Goal: Information Seeking & Learning: Learn about a topic

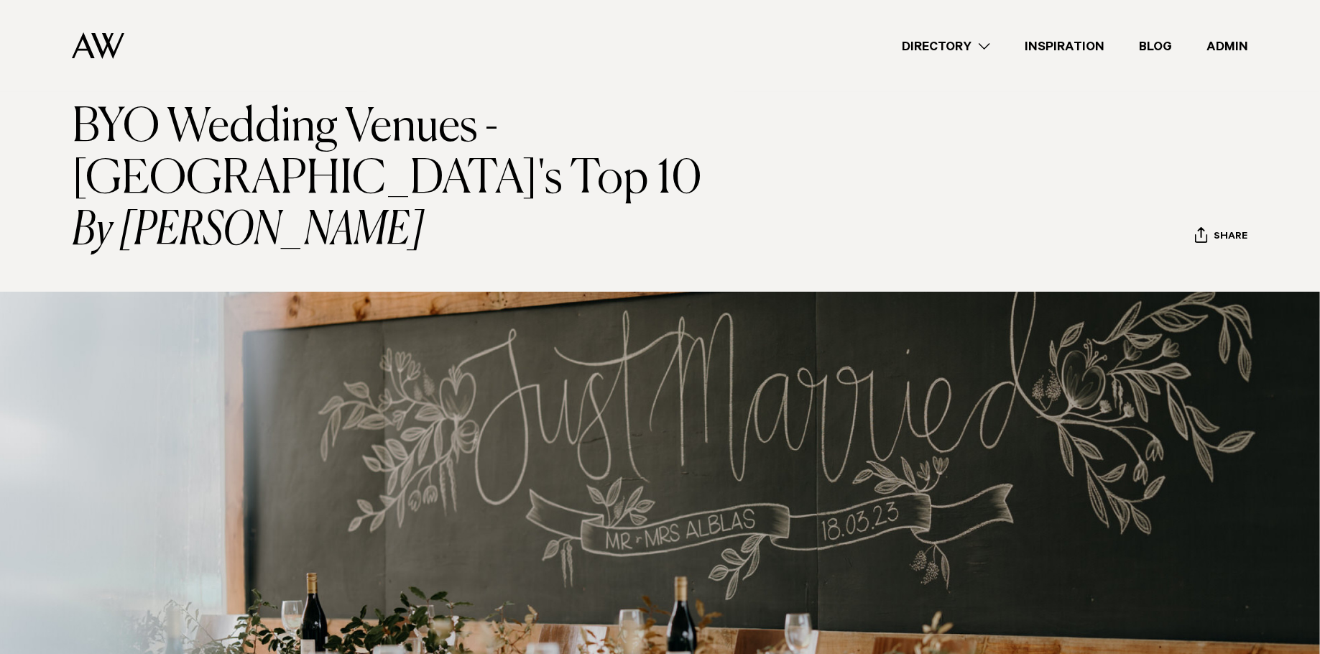
scroll to position [77, 0]
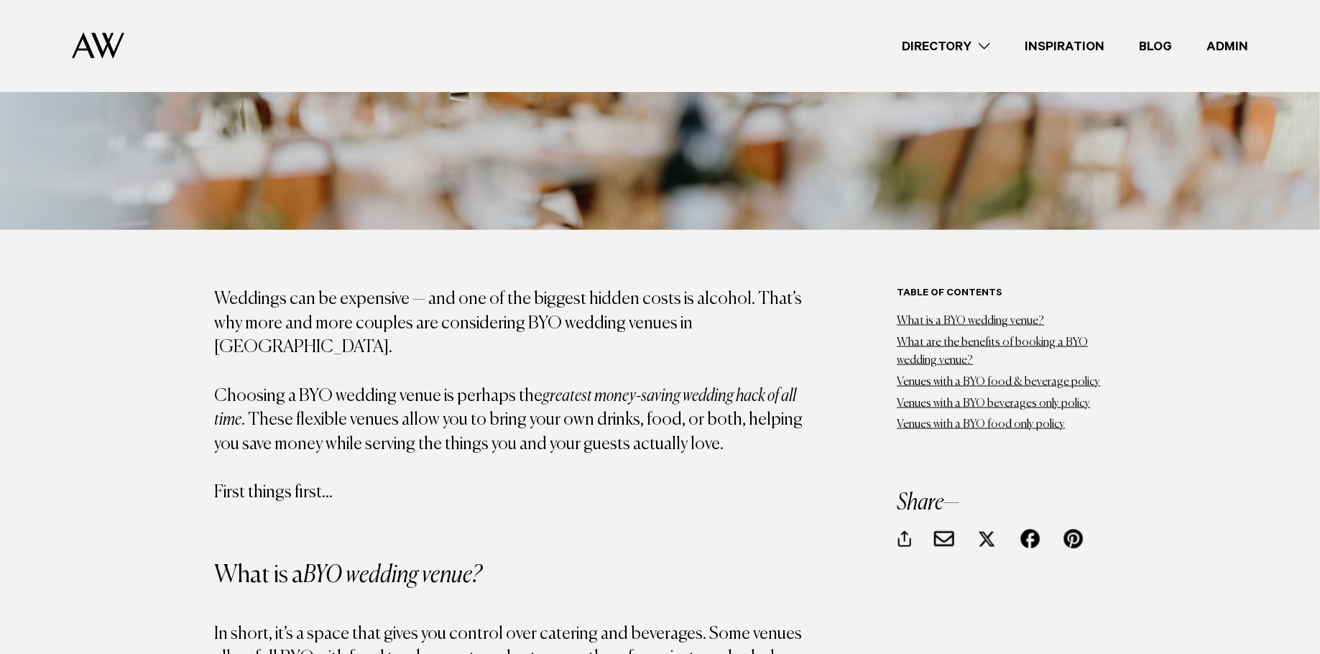
scroll to position [749, 0]
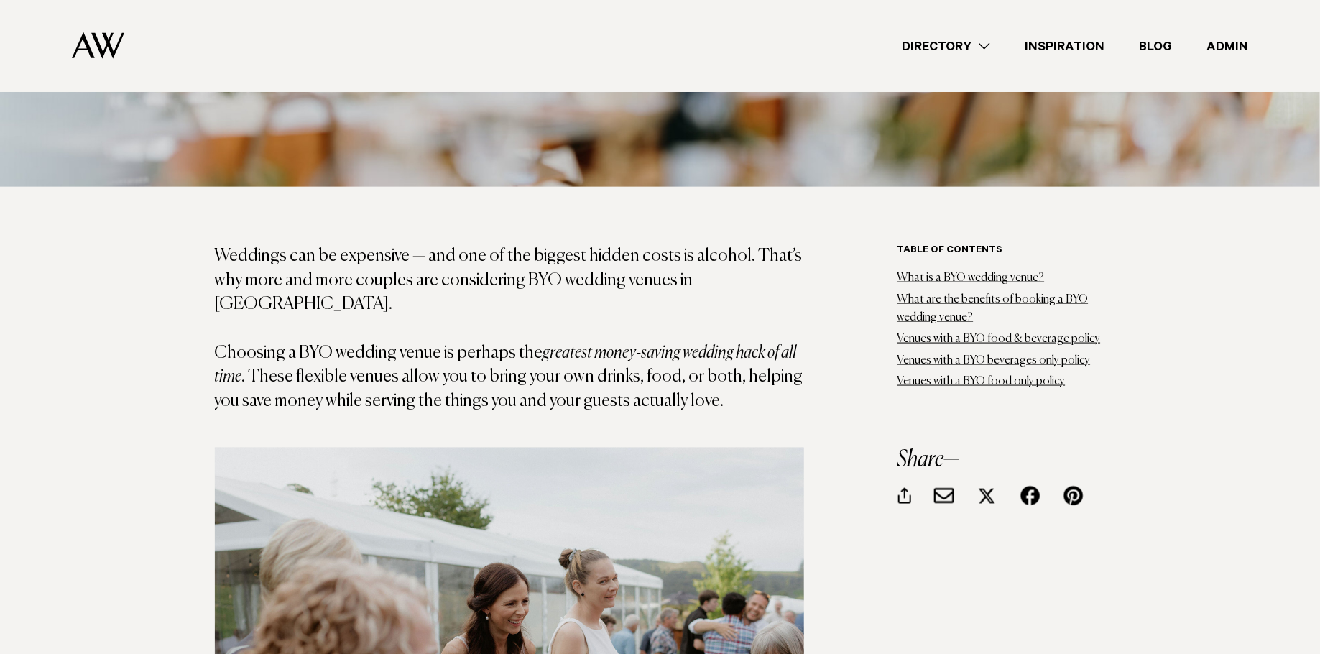
scroll to position [780, 0]
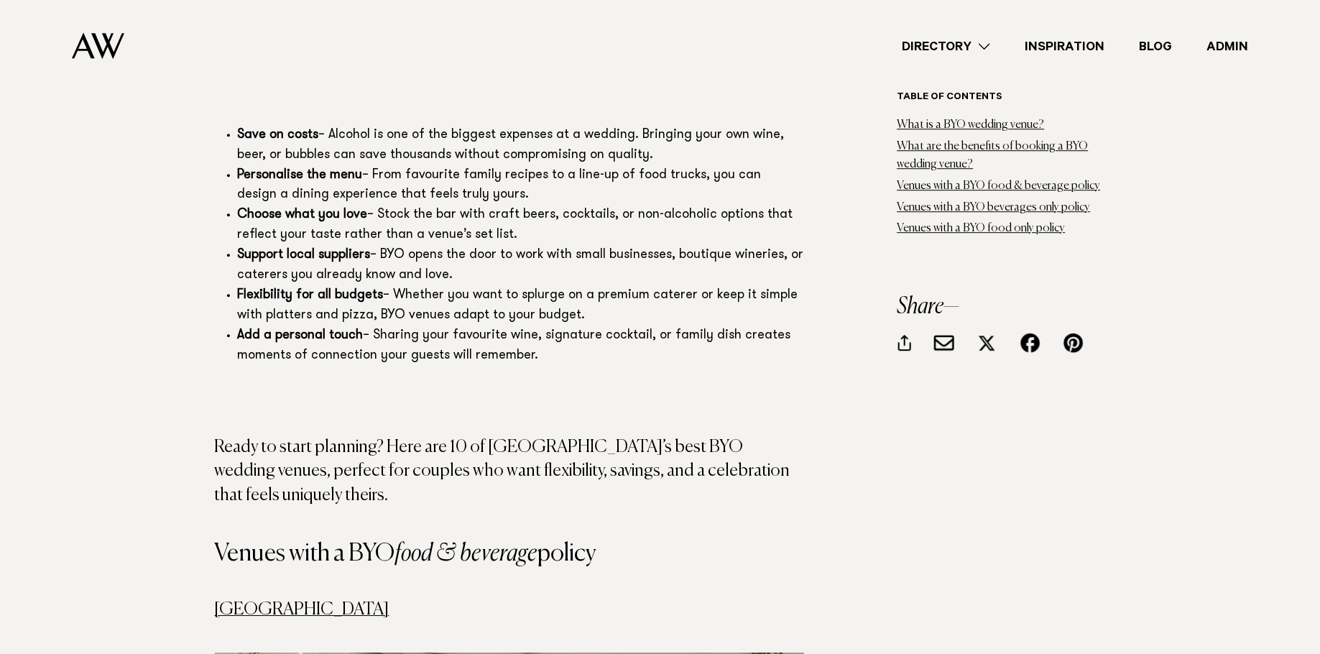
scroll to position [1940, 0]
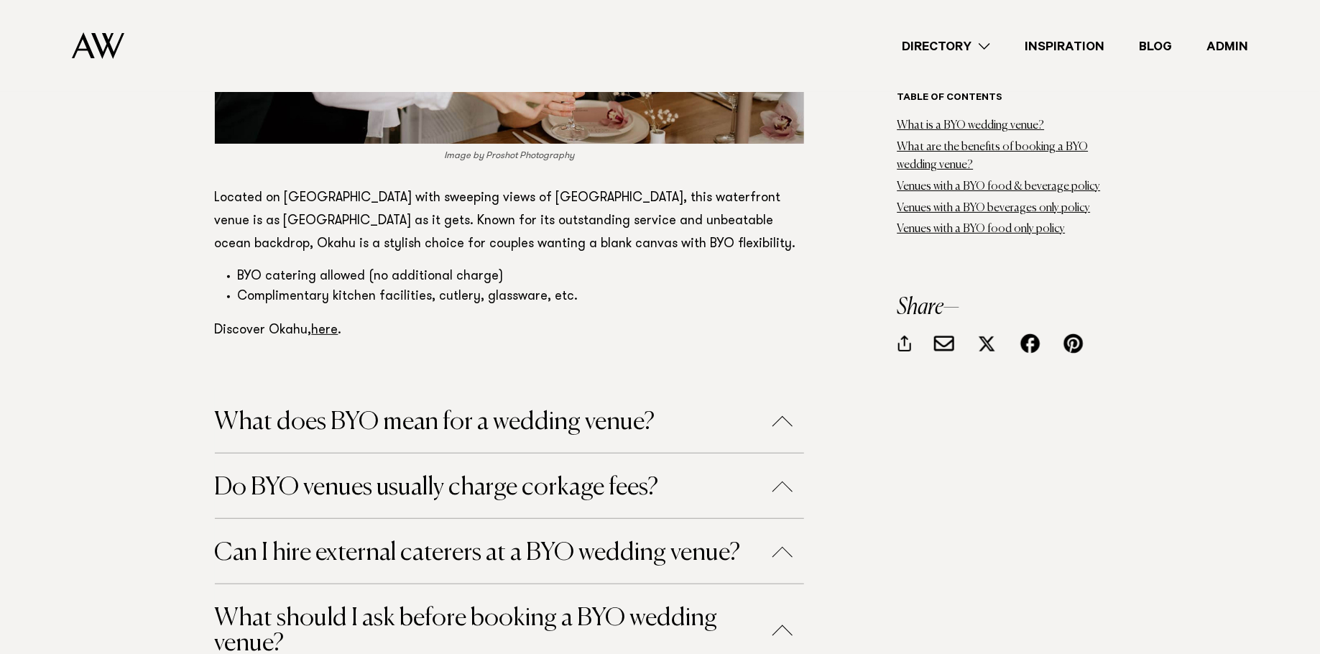
scroll to position [8028, 0]
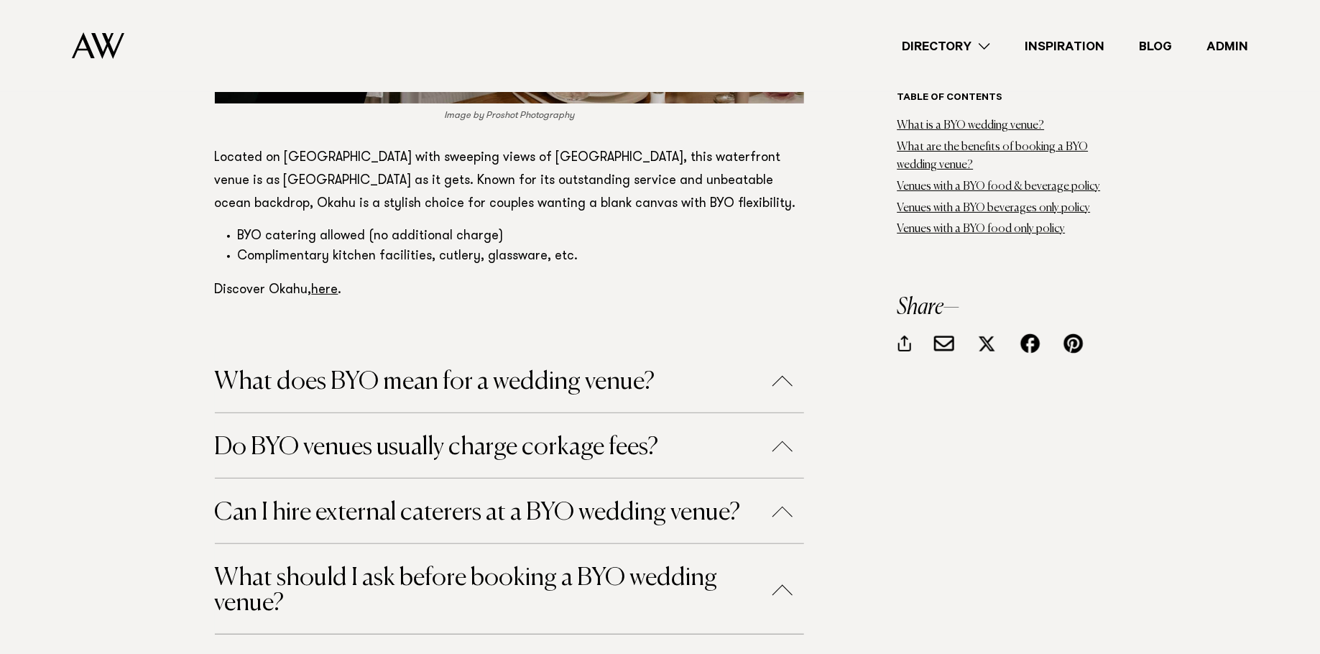
click at [499, 348] on h4 "What does BYO mean for a wedding venue?" at bounding box center [509, 380] width 589 height 65
click at [787, 369] on button "What does BYO mean for a wedding venue?" at bounding box center [509, 381] width 589 height 25
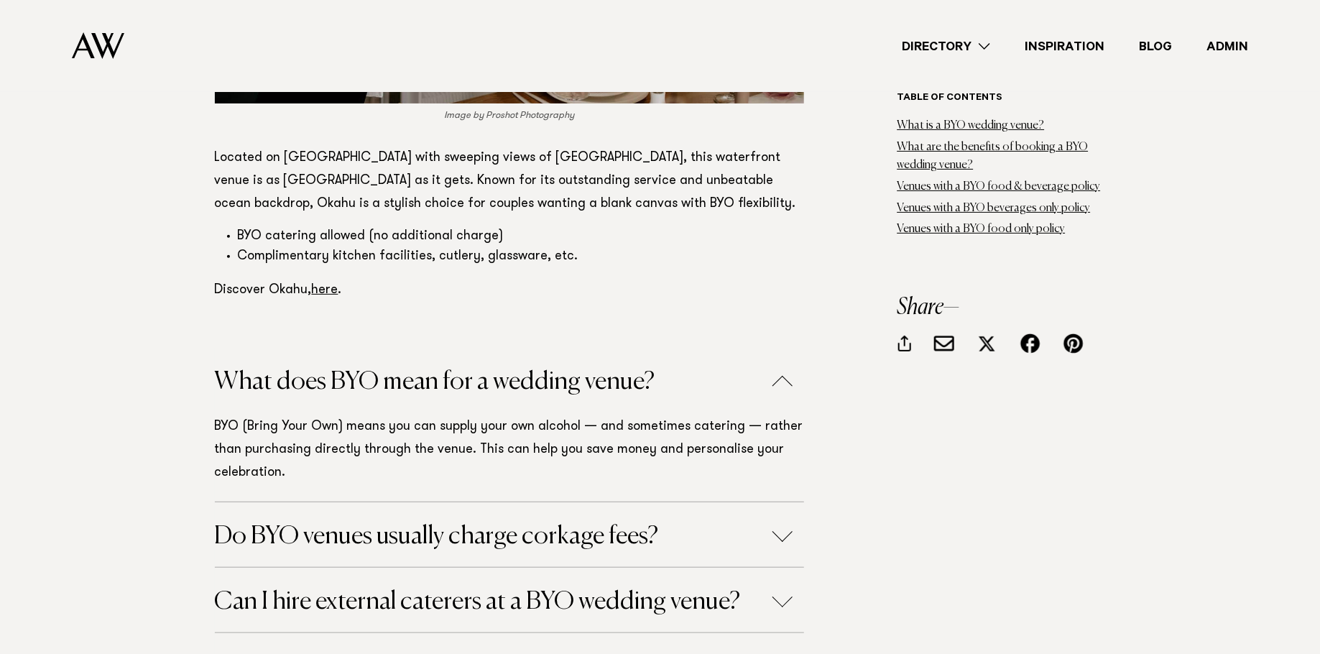
click at [785, 524] on button "Do BYO venues usually charge corkage fees?" at bounding box center [509, 536] width 589 height 25
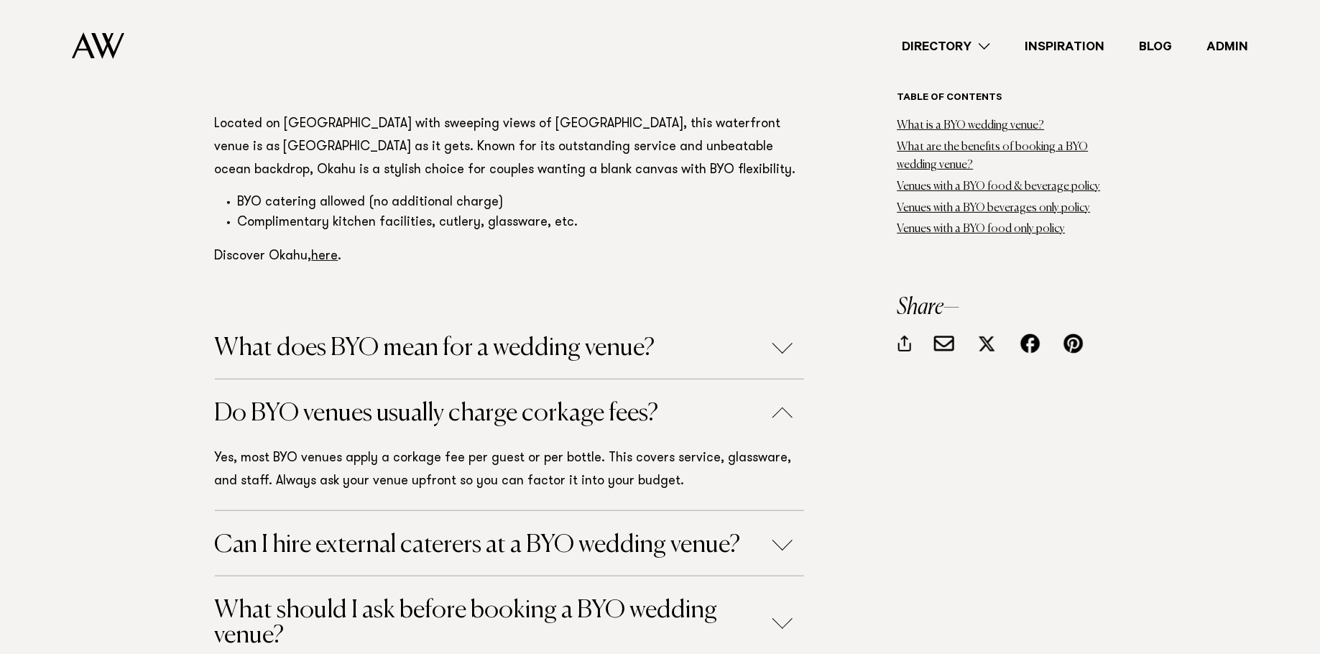
scroll to position [8065, 0]
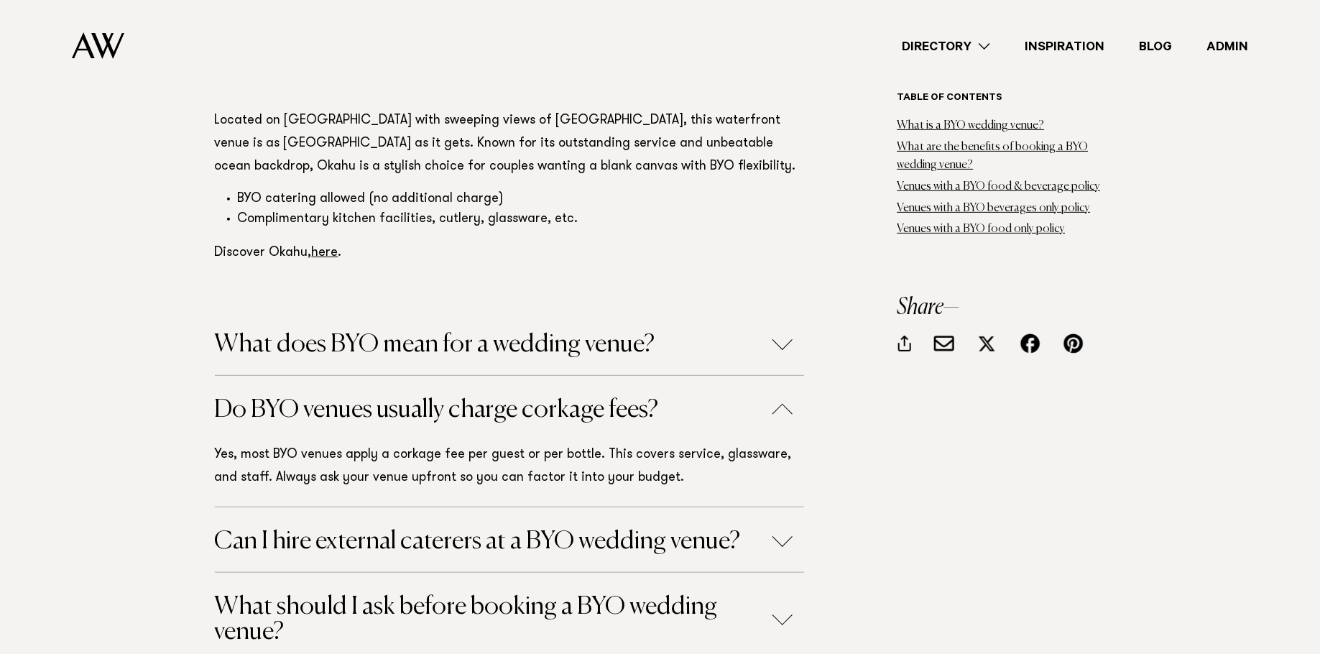
click at [787, 529] on button "Can I hire external caterers at a BYO wedding venue?" at bounding box center [509, 541] width 589 height 25
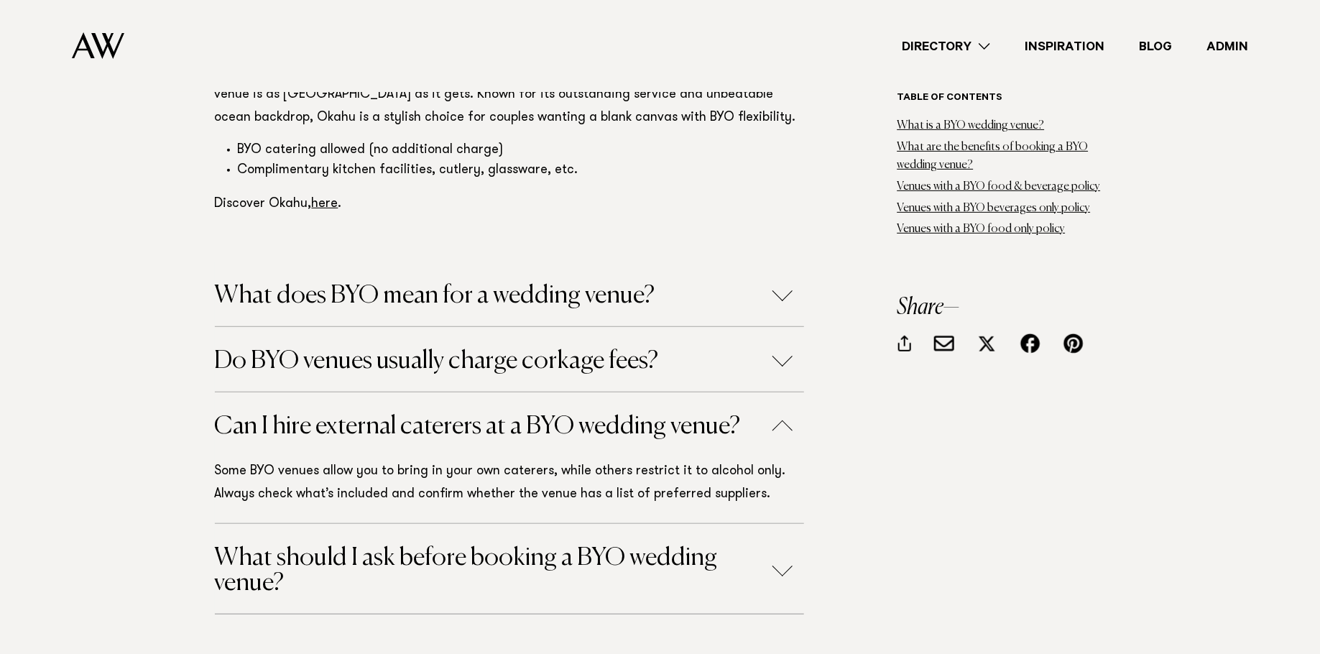
scroll to position [8116, 0]
click at [770, 544] on button "What should I ask before booking a BYO wedding venue?" at bounding box center [509, 569] width 589 height 50
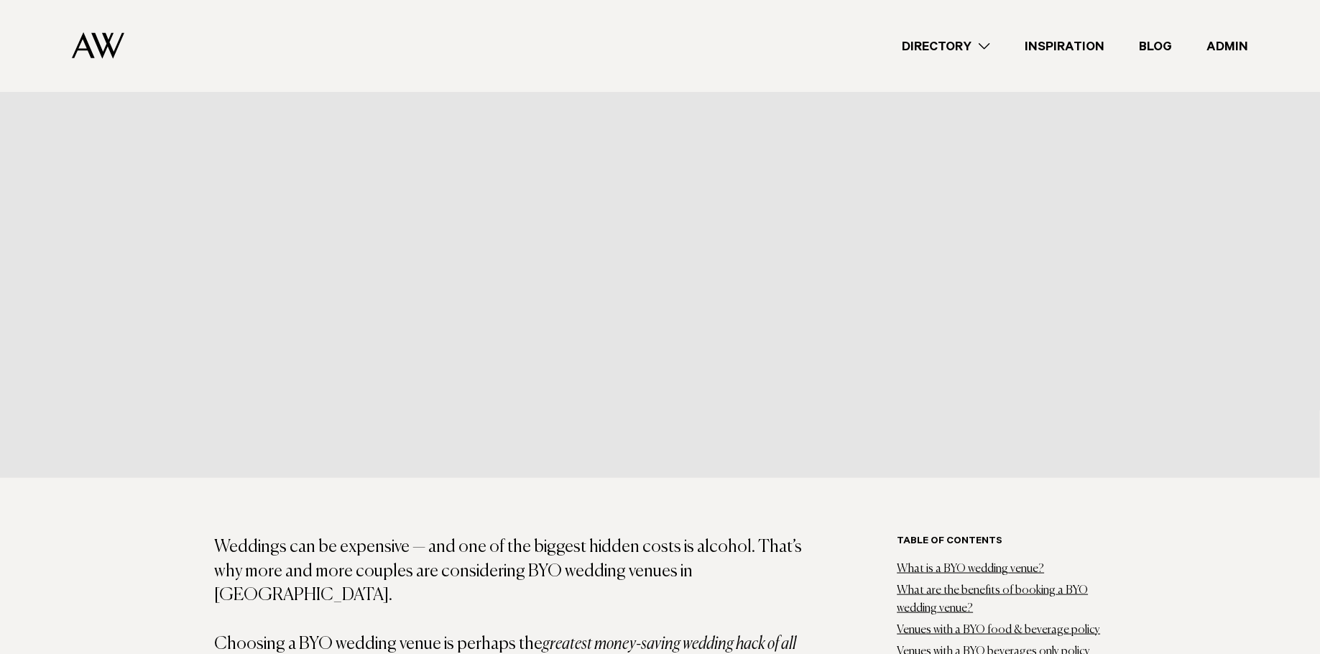
scroll to position [922, 0]
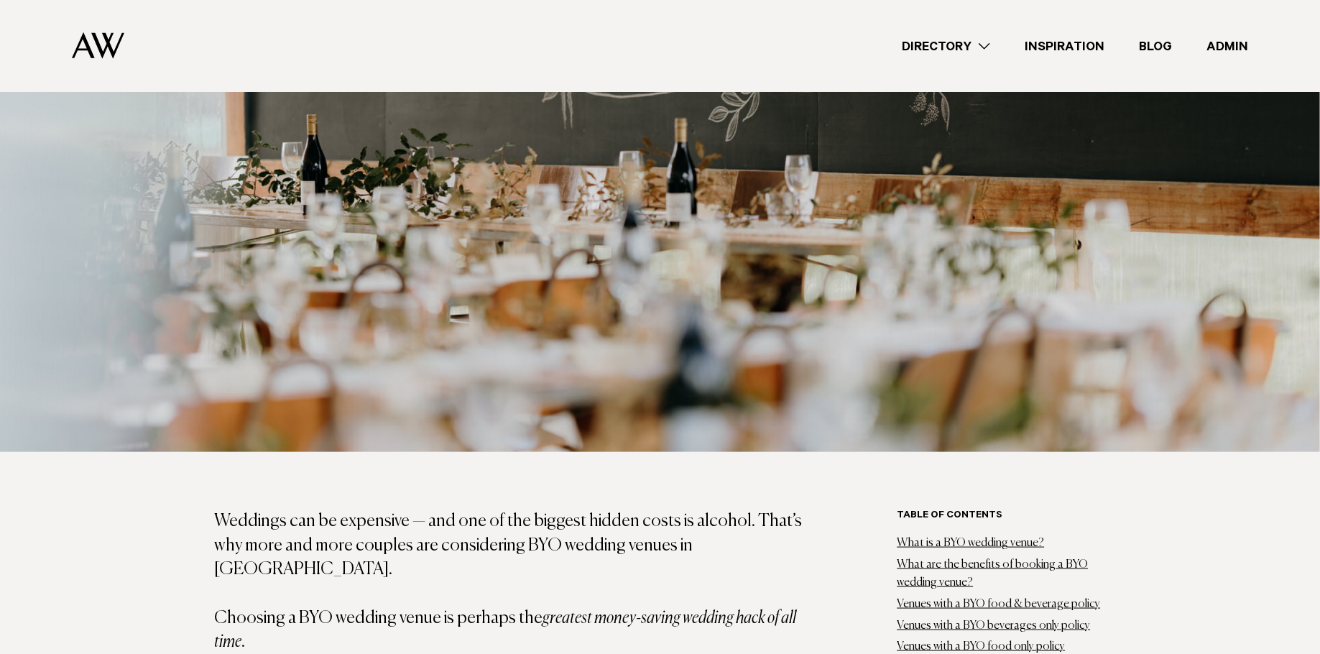
scroll to position [0, 0]
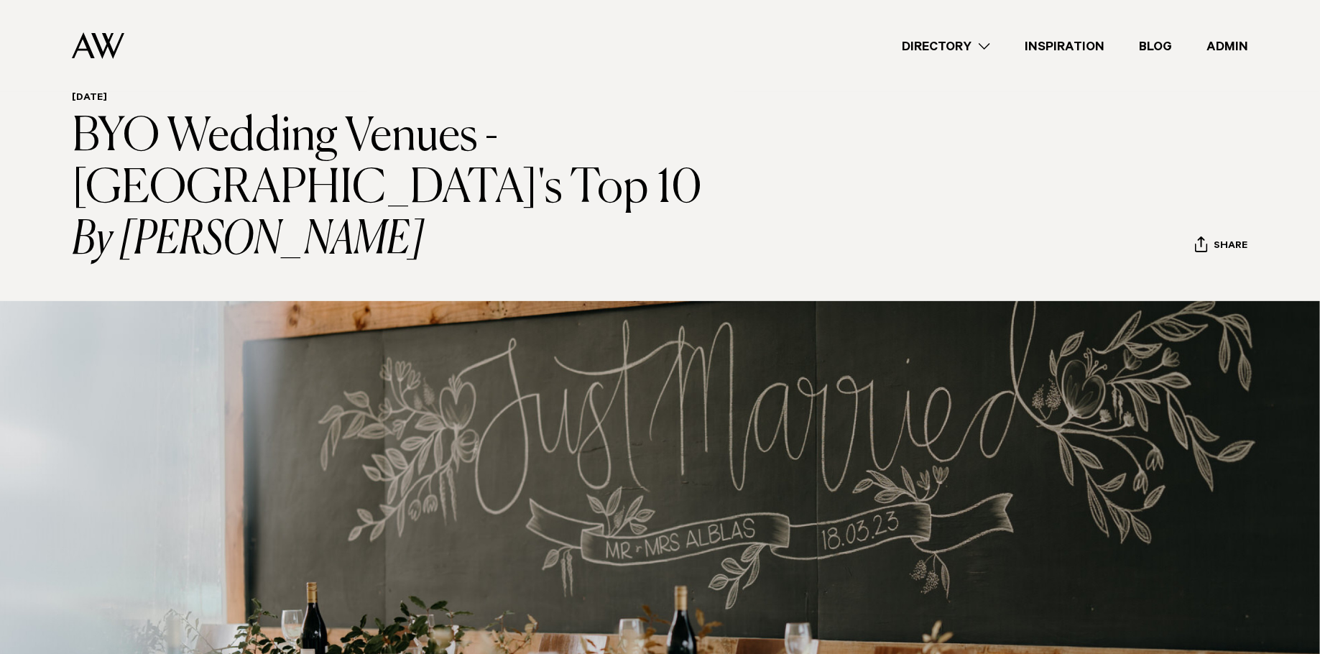
scroll to position [38, 0]
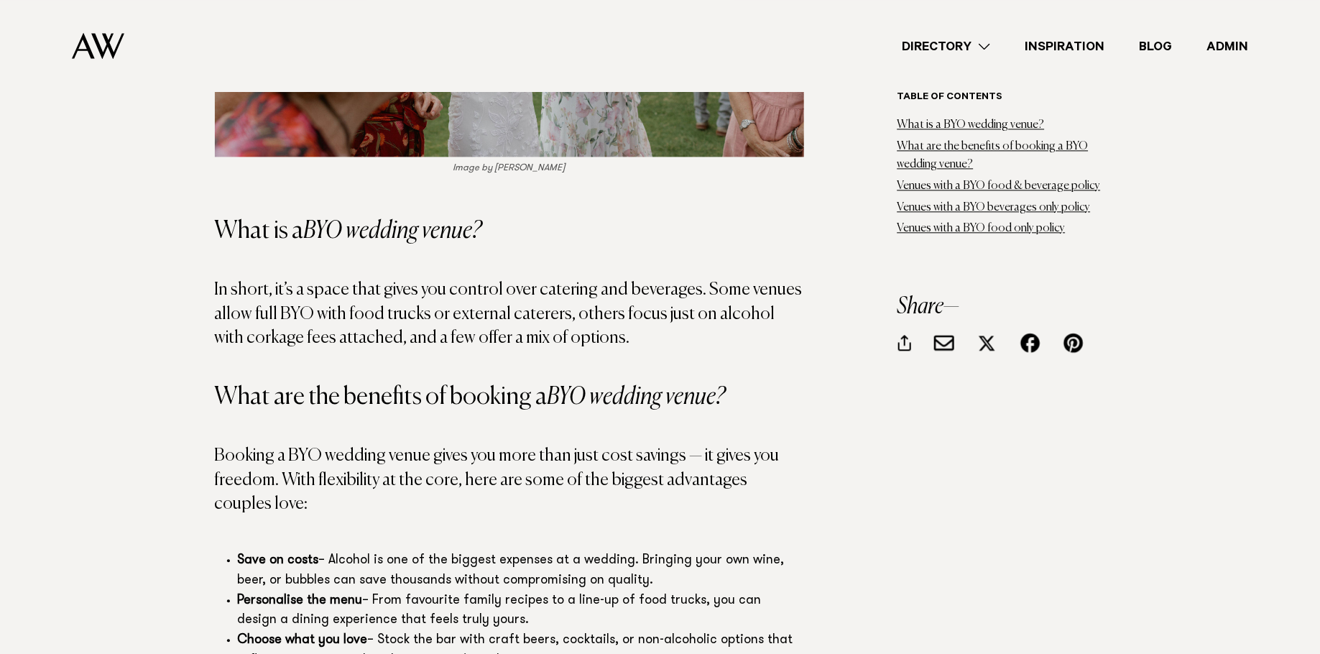
click at [588, 385] on em "BYO wedding venue?" at bounding box center [636, 397] width 178 height 24
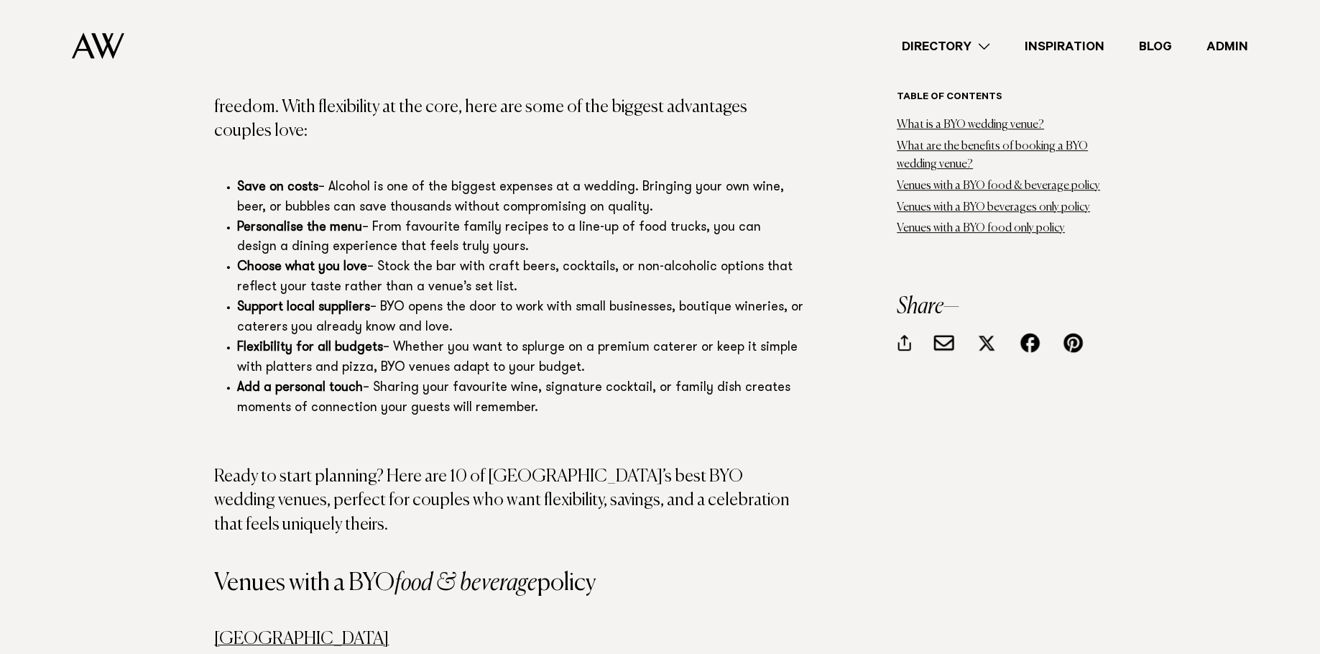
scroll to position [1927, 0]
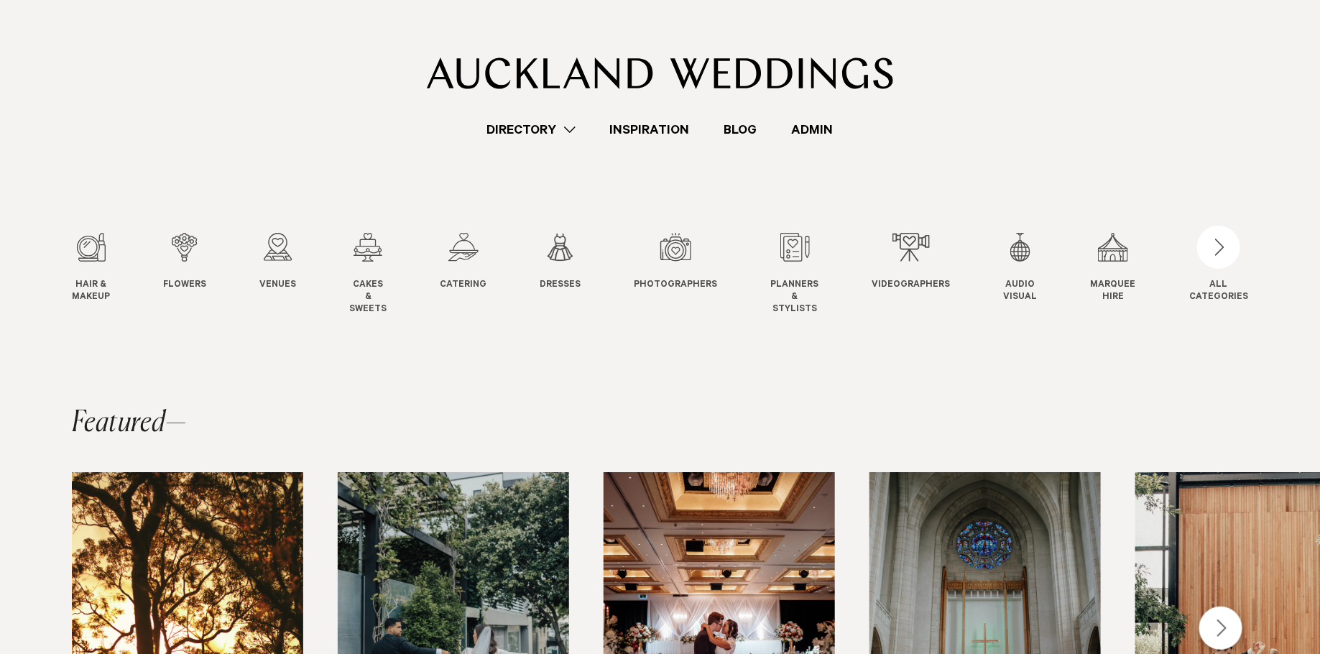
click at [497, 133] on link "Directory" at bounding box center [531, 129] width 123 height 19
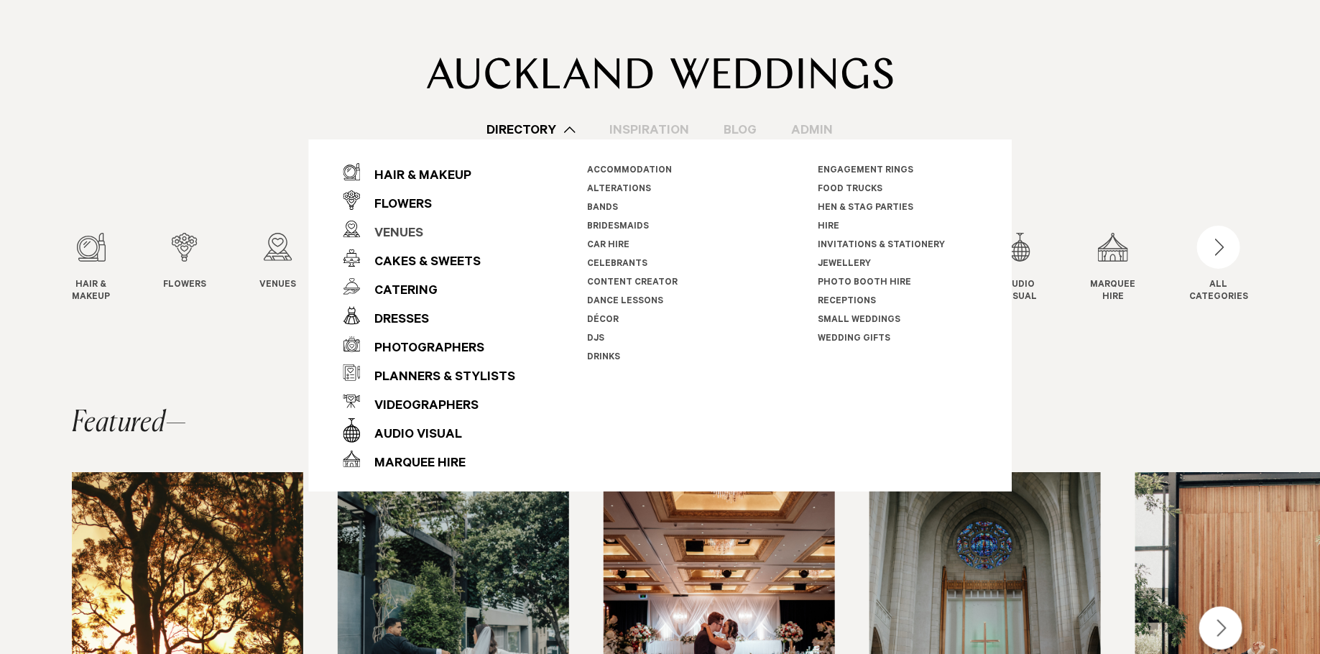
click at [388, 233] on div "Venues" at bounding box center [391, 234] width 63 height 29
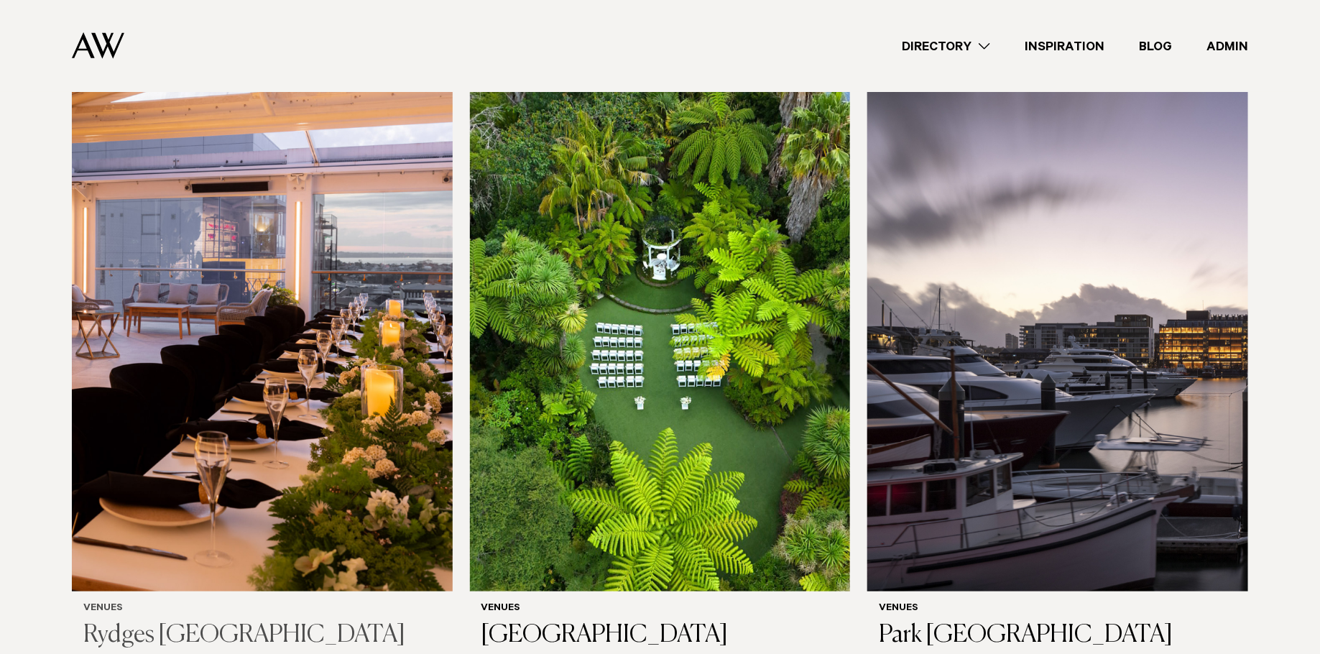
scroll to position [1230, 0]
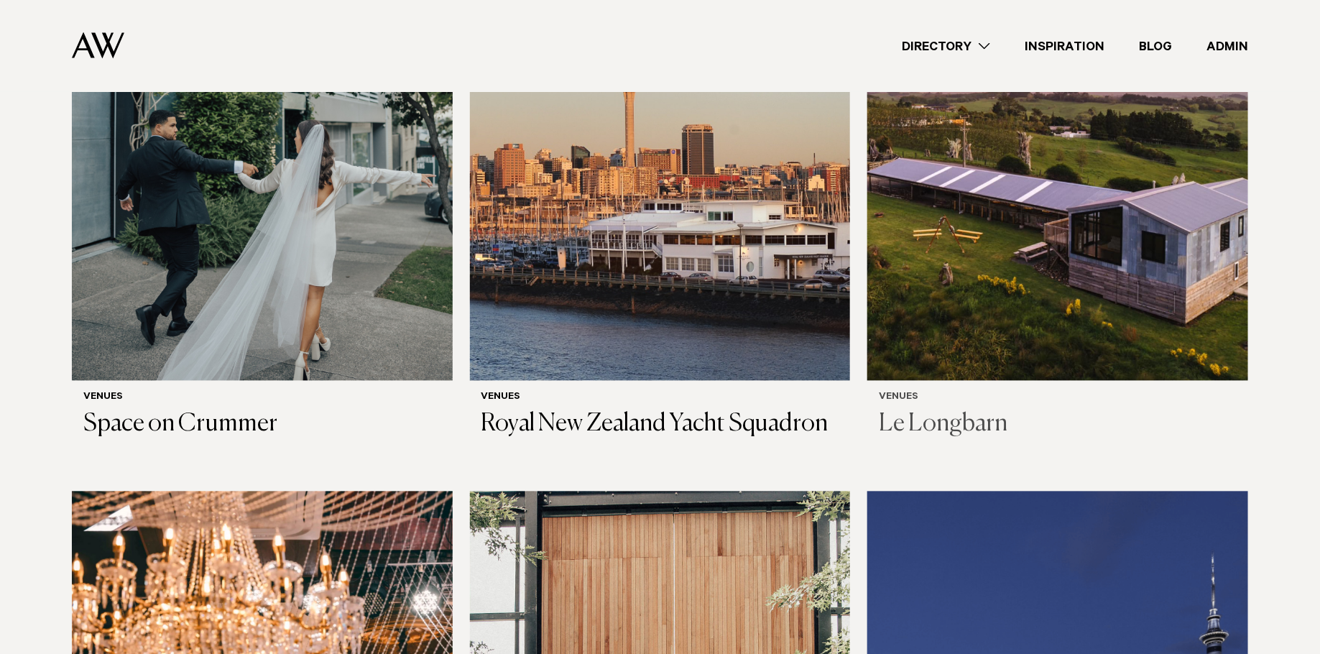
click at [1032, 233] on img at bounding box center [1057, 126] width 381 height 511
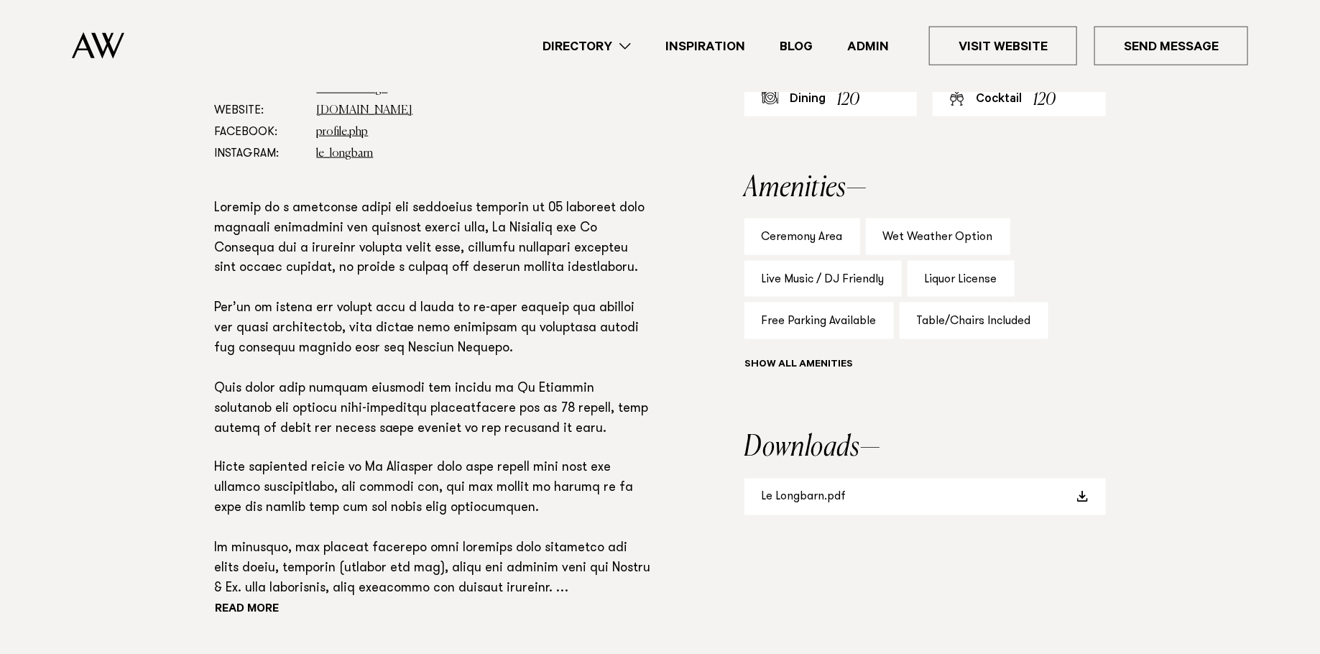
scroll to position [894, 0]
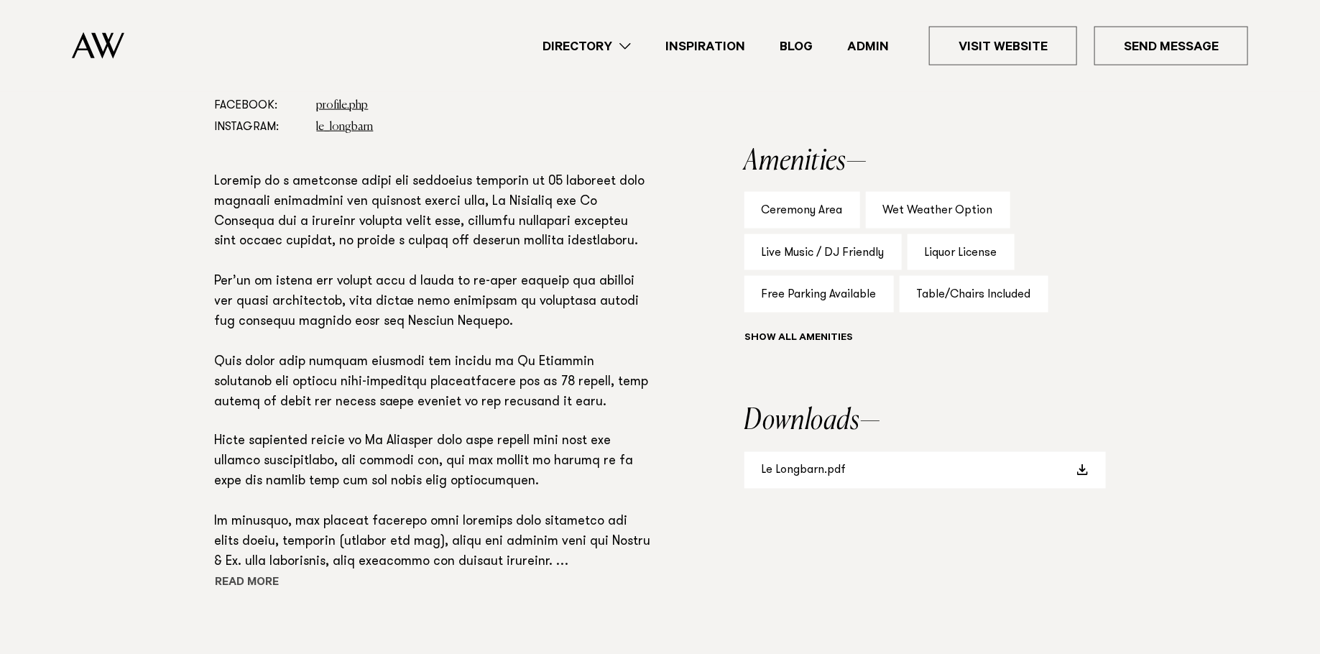
click at [252, 578] on button "Read more" at bounding box center [279, 584] width 129 height 22
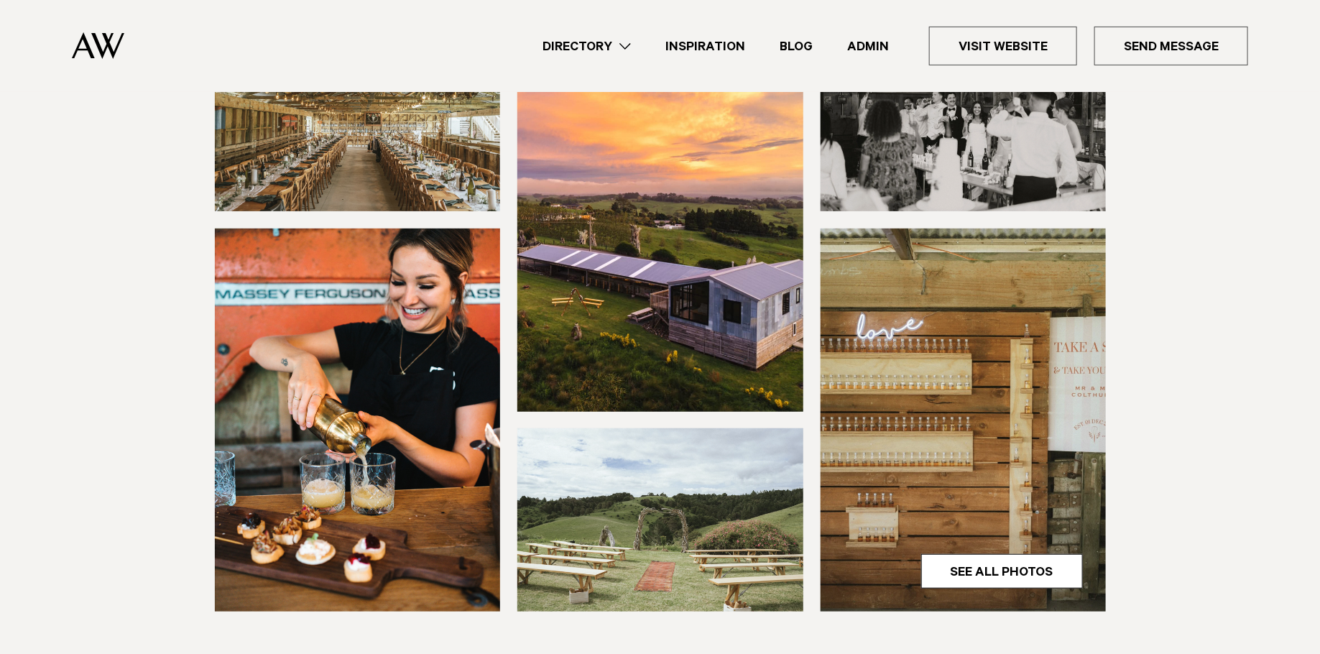
scroll to position [0, 0]
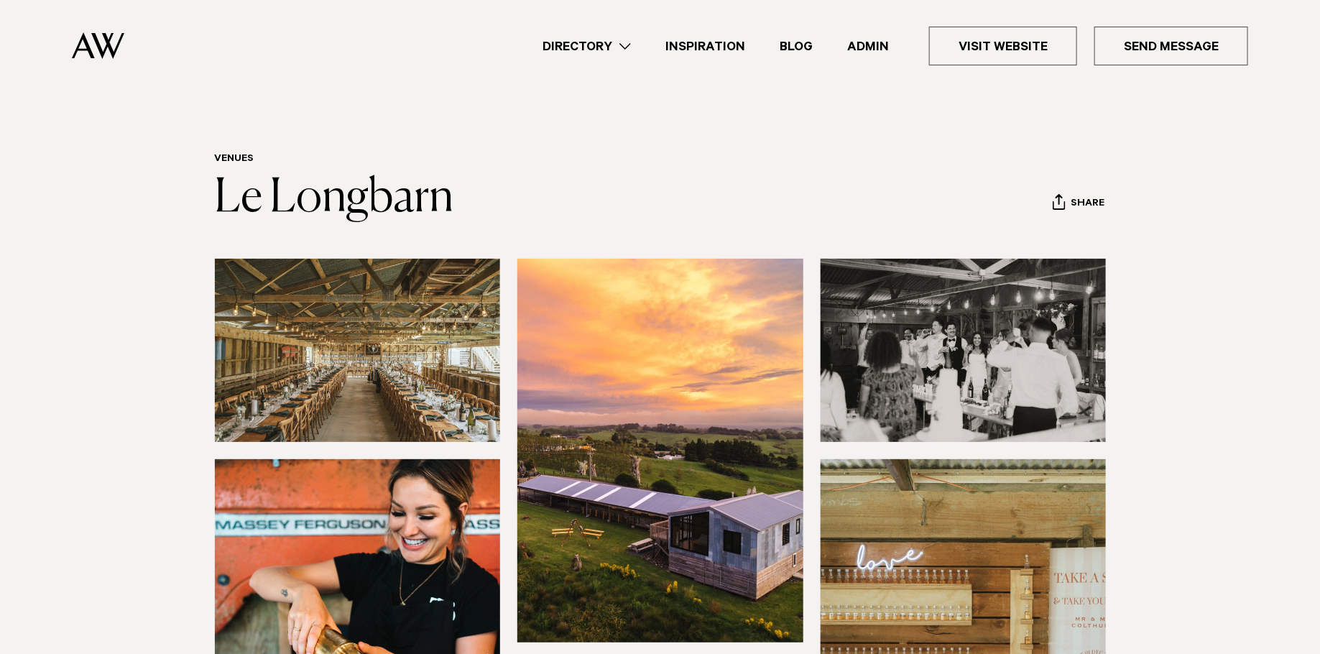
click at [355, 362] on img at bounding box center [358, 350] width 286 height 183
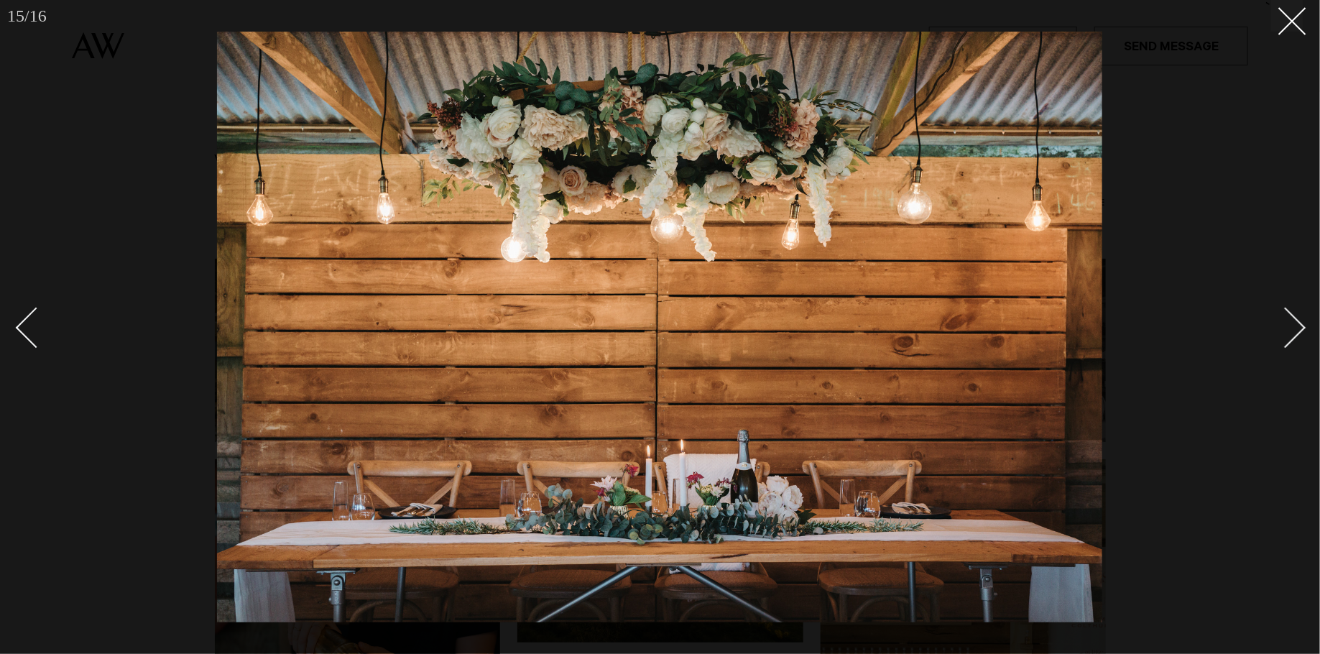
click at [114, 210] on div at bounding box center [660, 327] width 1320 height 654
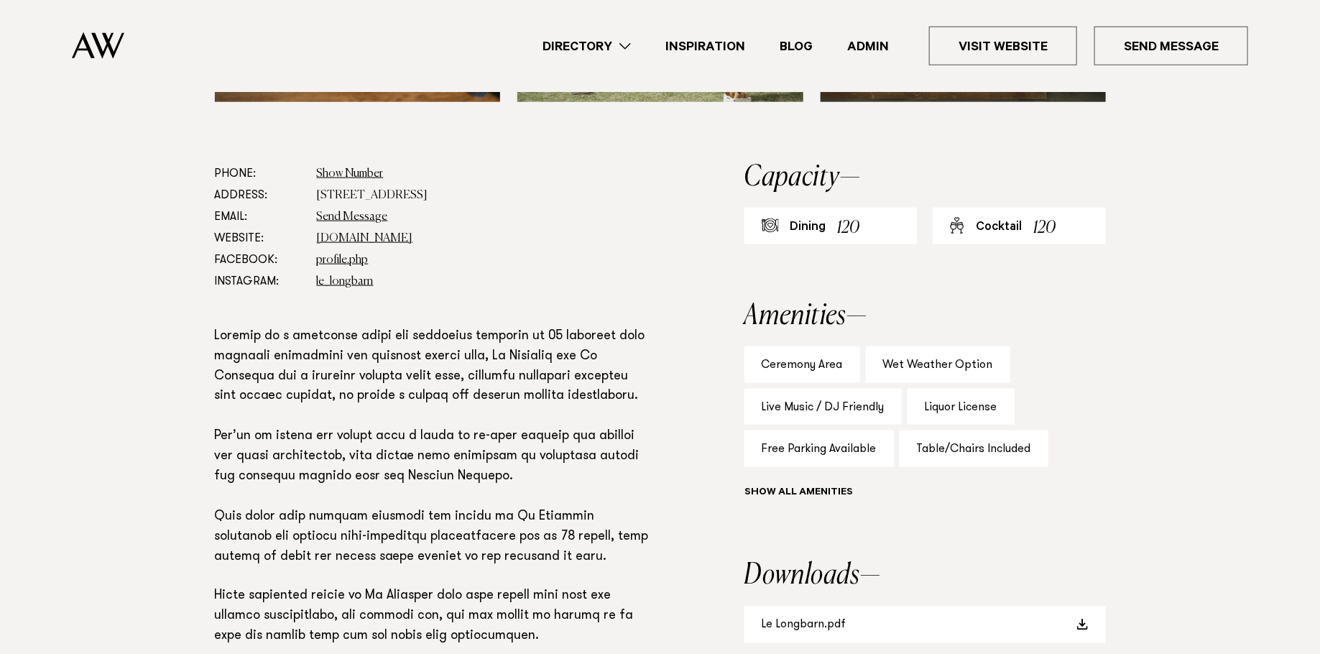
scroll to position [1039, 0]
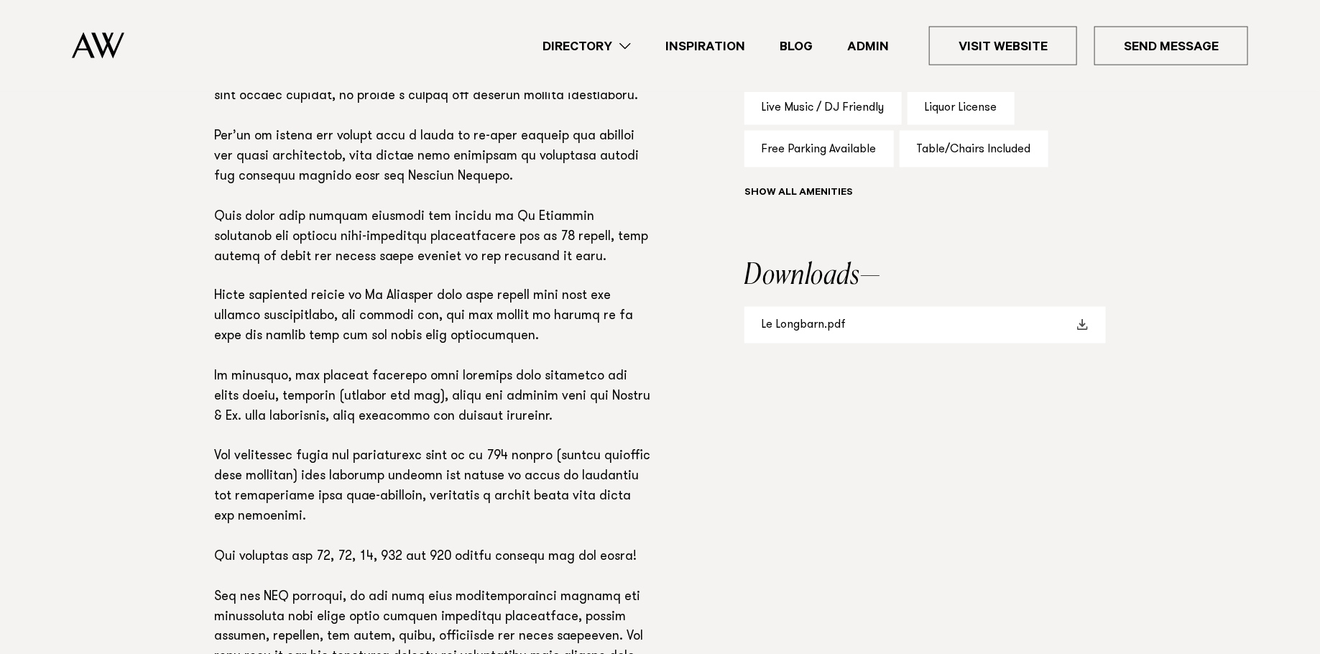
click at [851, 328] on link "Le Longbarn.pdf" at bounding box center [924, 325] width 361 height 37
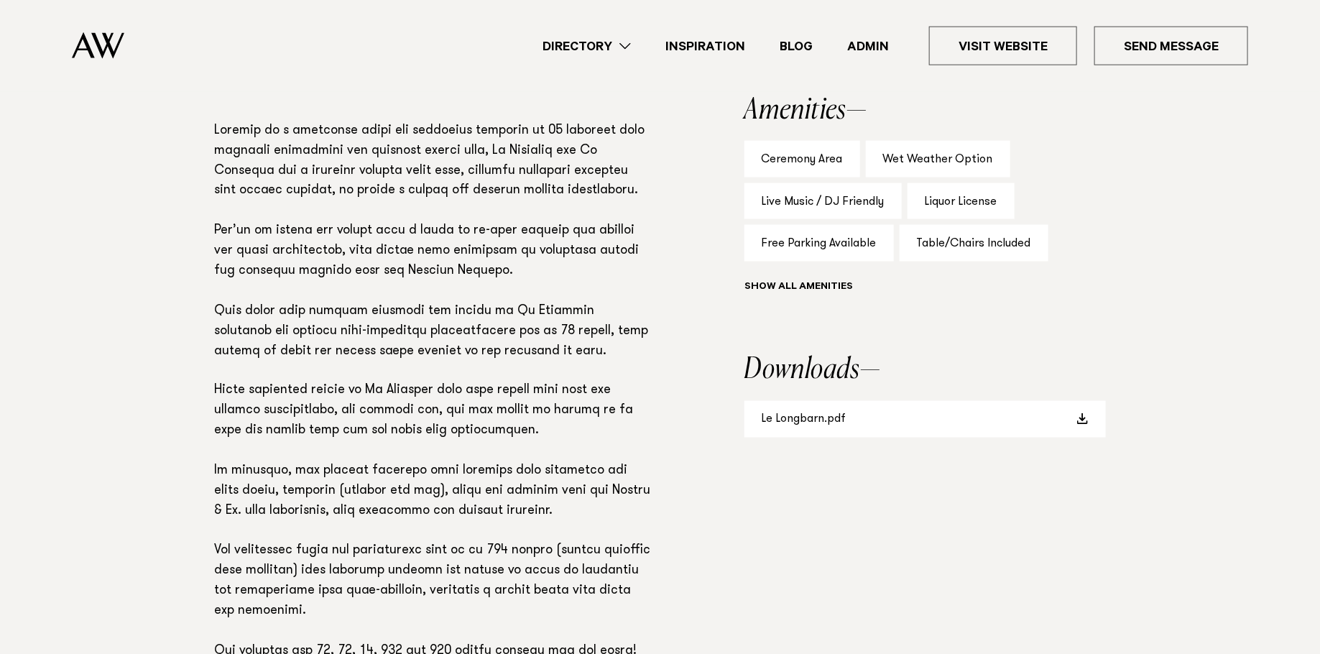
scroll to position [899, 0]
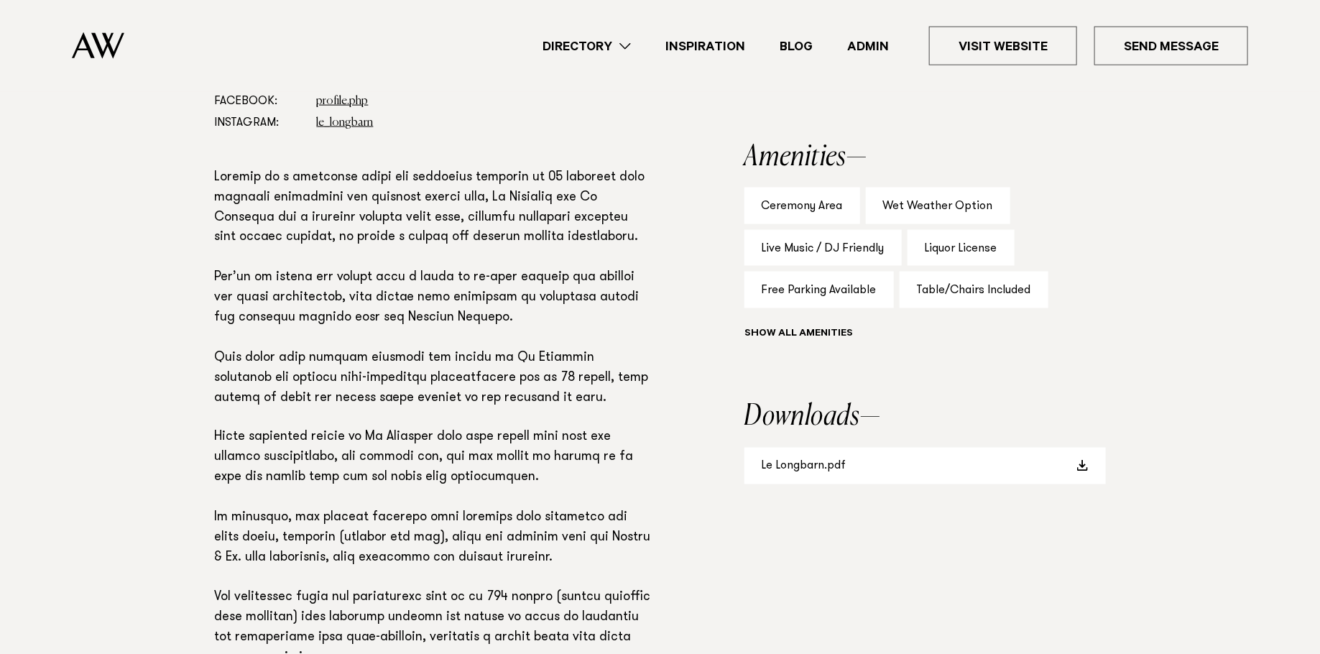
click at [817, 326] on div "Show all" at bounding box center [924, 335] width 361 height 20
click at [807, 330] on button "Show all" at bounding box center [825, 334] width 162 height 15
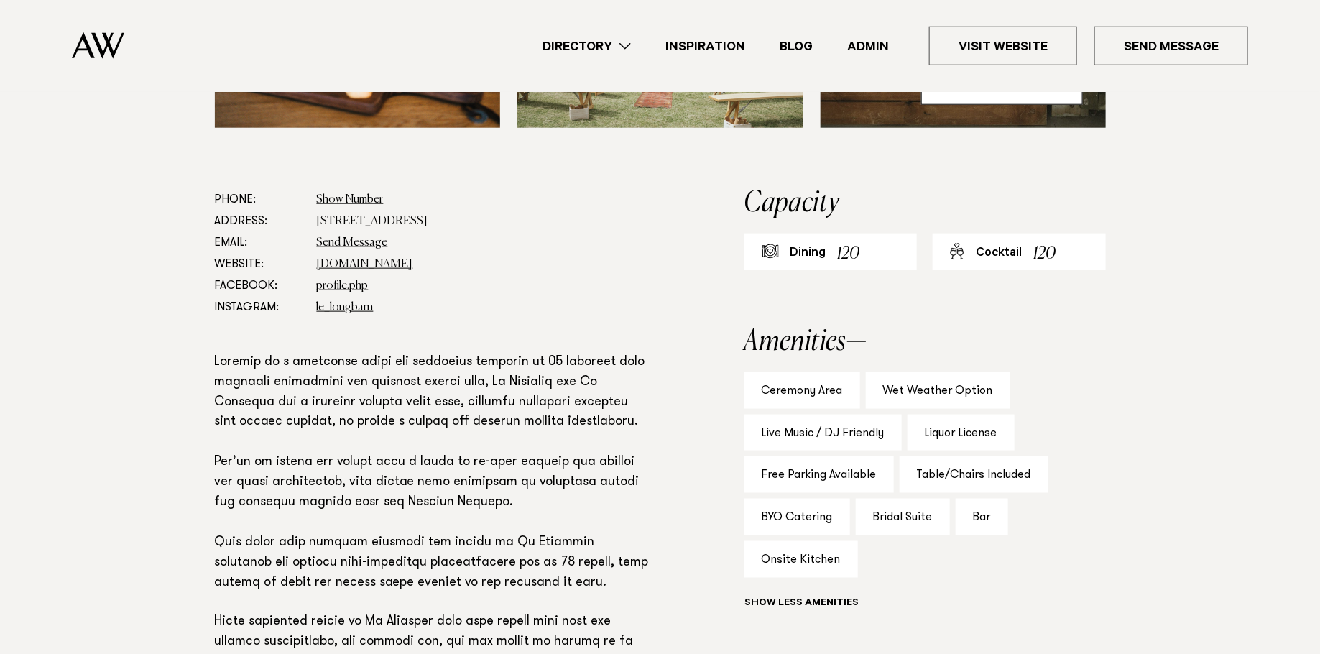
scroll to position [689, 0]
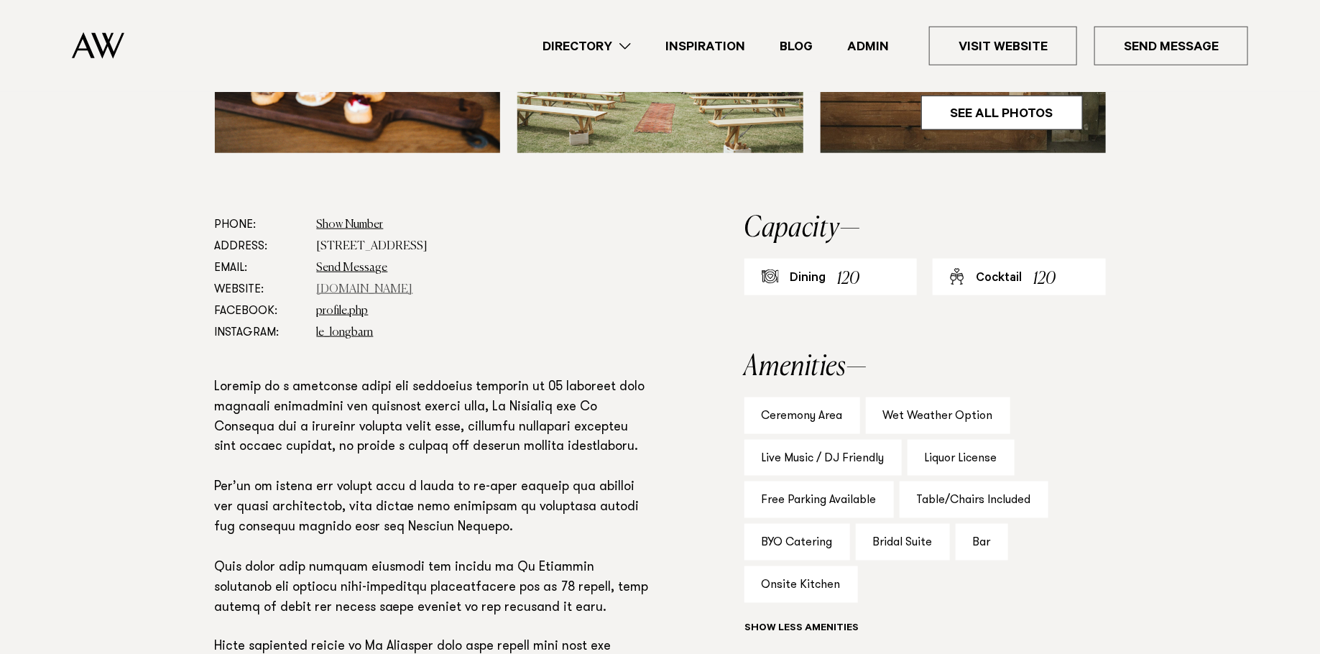
click at [366, 287] on link "www.lewoolshed.co.nz" at bounding box center [365, 289] width 96 height 11
click at [606, 38] on link "Directory" at bounding box center [586, 46] width 123 height 19
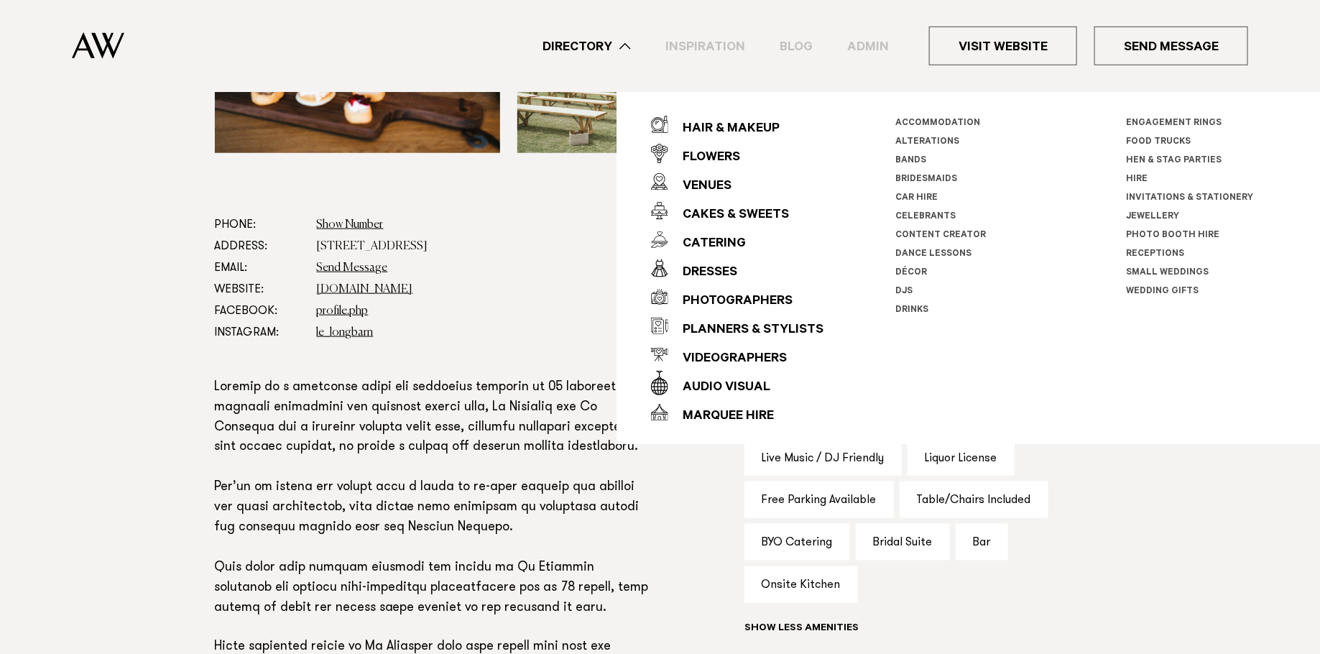
click at [713, 179] on div "Venues" at bounding box center [699, 186] width 63 height 29
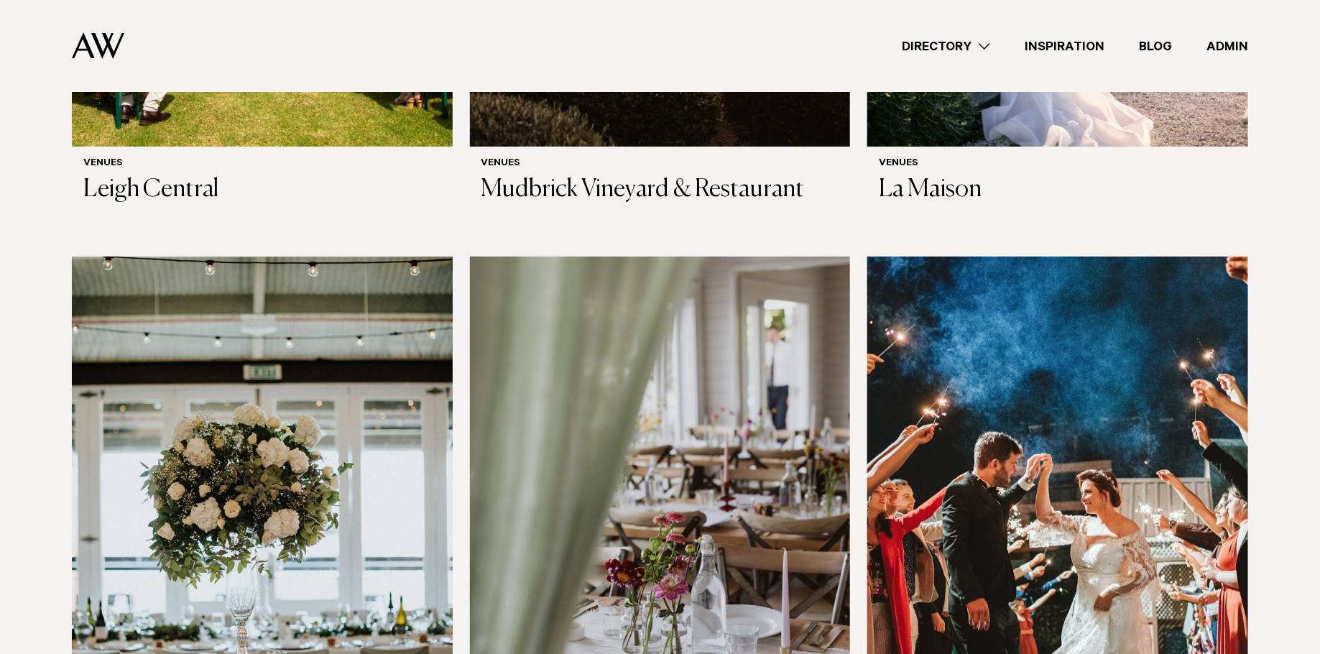
scroll to position [5499, 0]
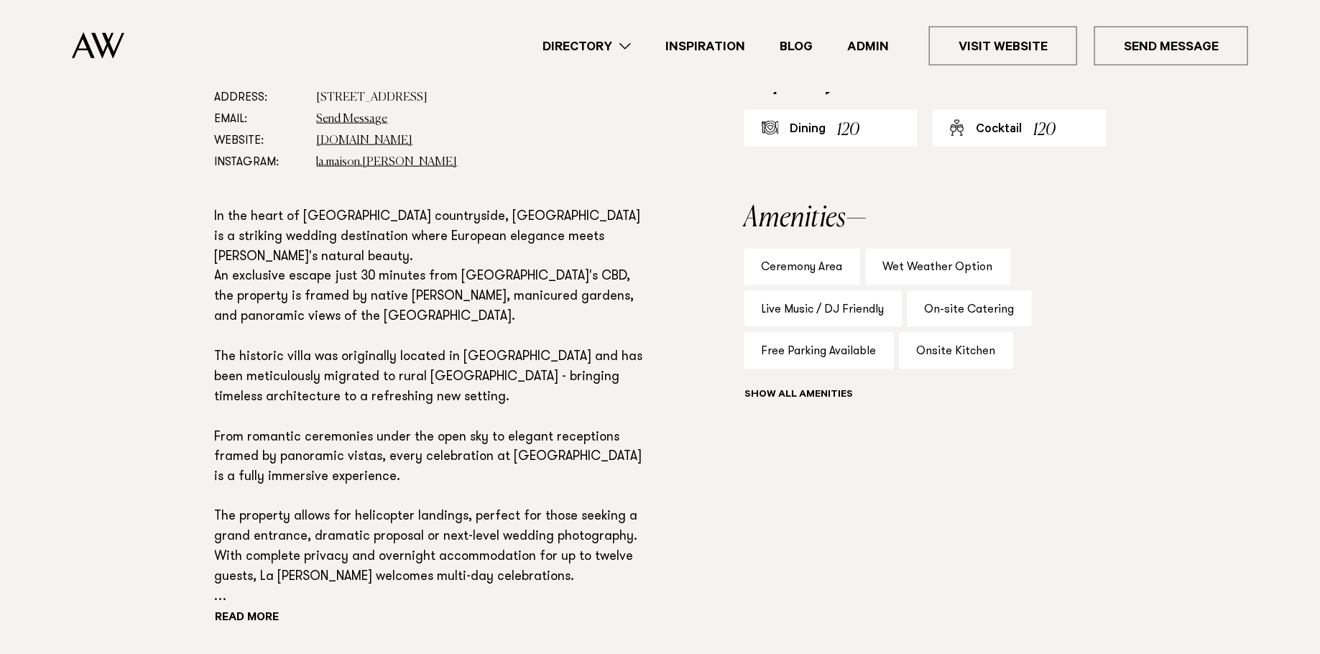
scroll to position [873, 0]
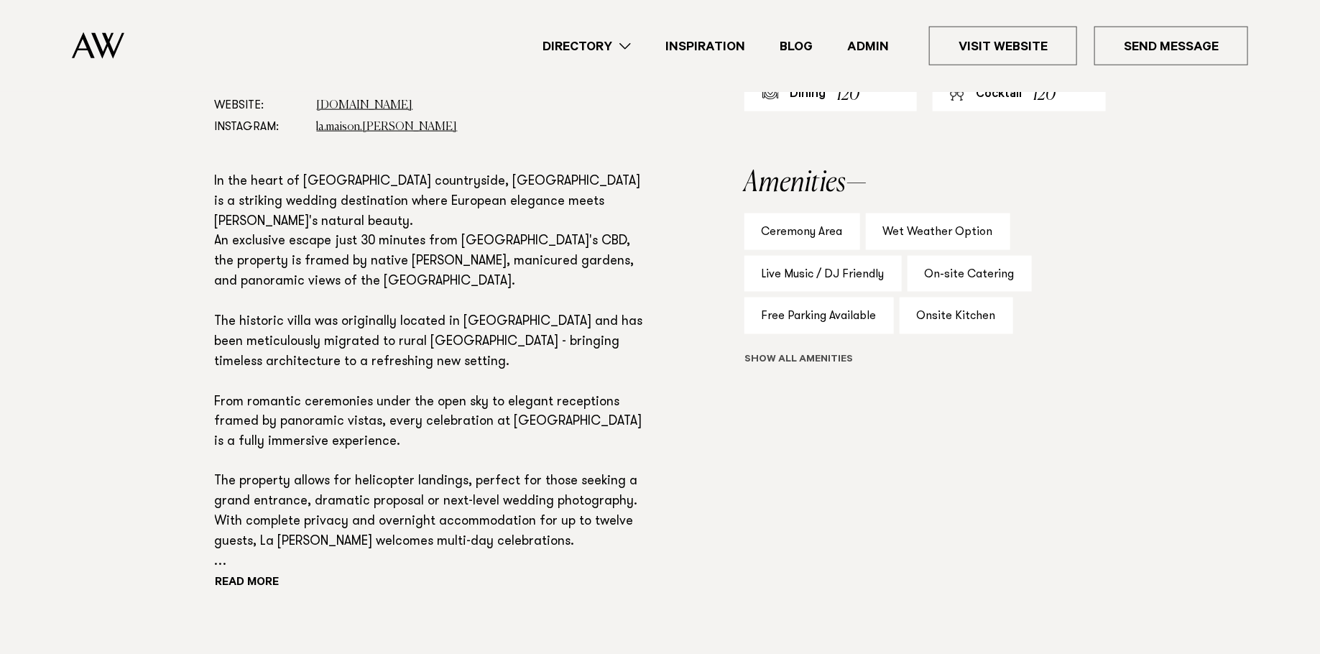
click at [791, 363] on button "Show all" at bounding box center [825, 360] width 162 height 15
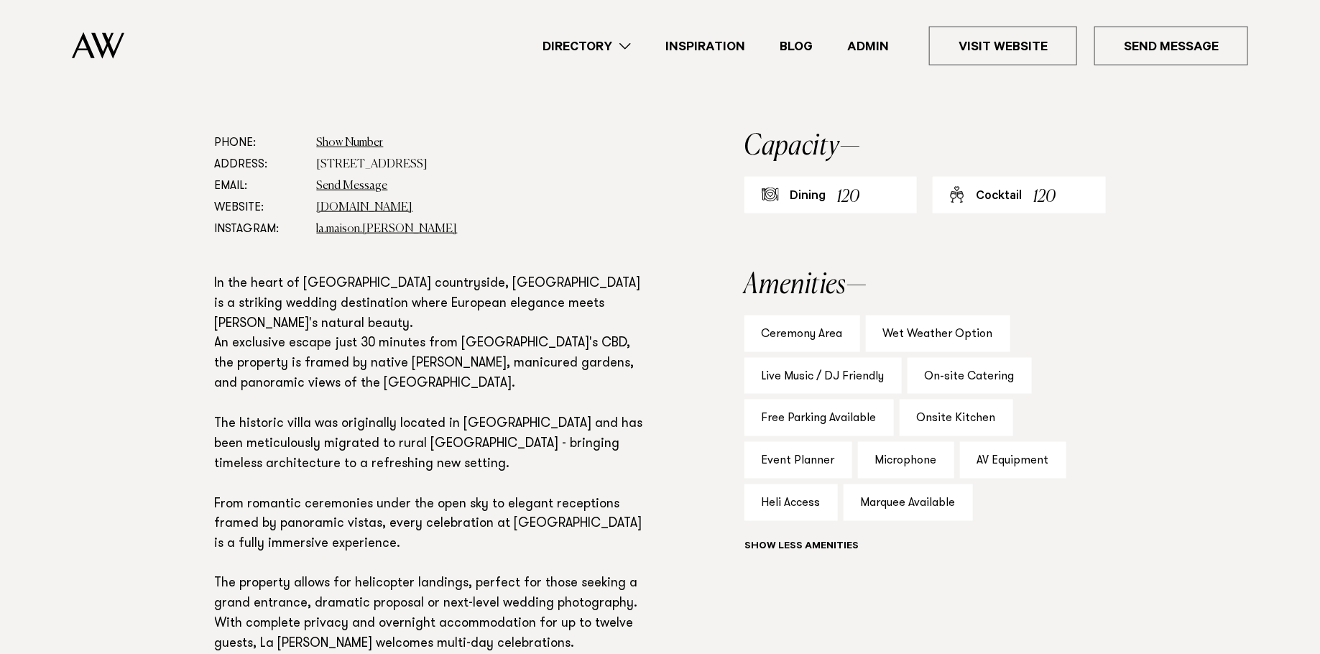
scroll to position [667, 0]
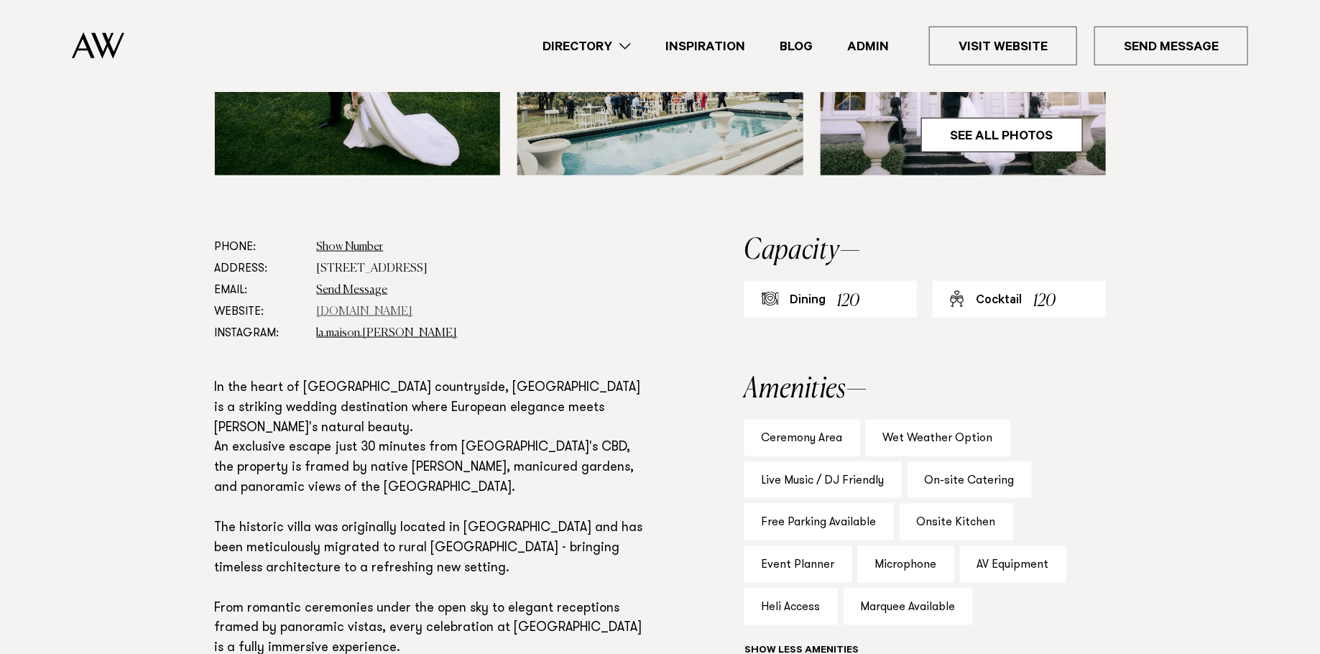
click at [369, 311] on link "www.lamaison.co.nz" at bounding box center [365, 311] width 96 height 11
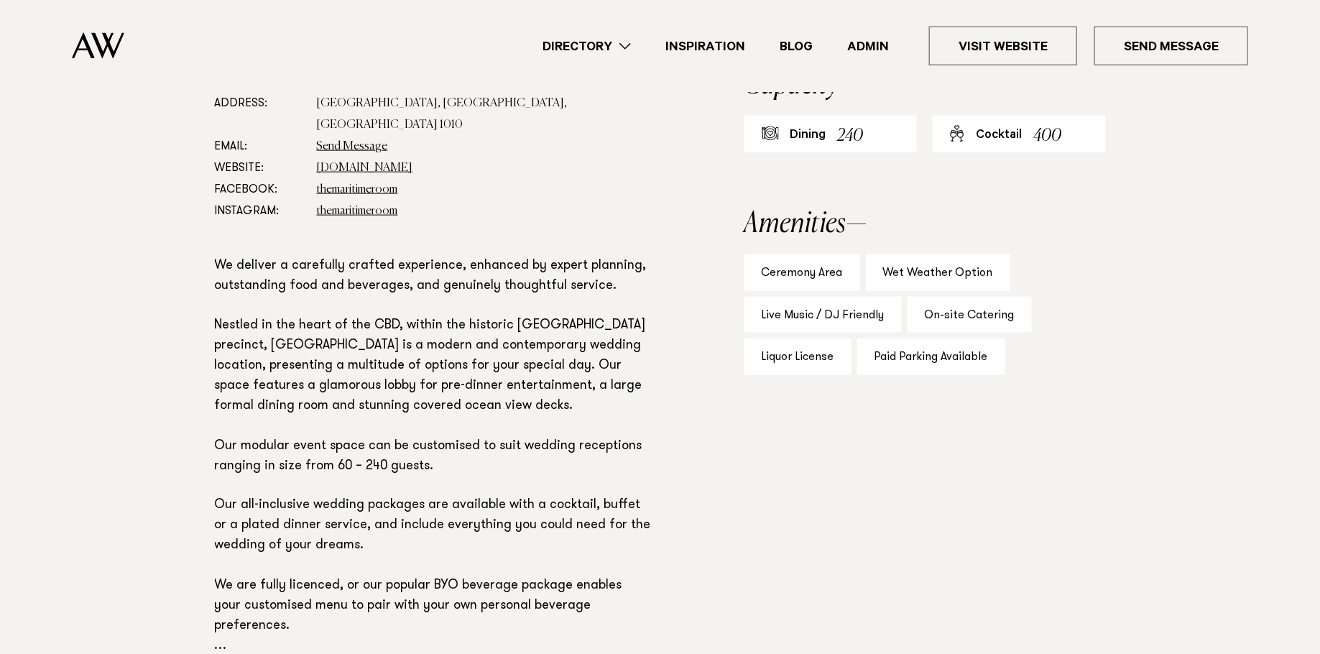
scroll to position [824, 0]
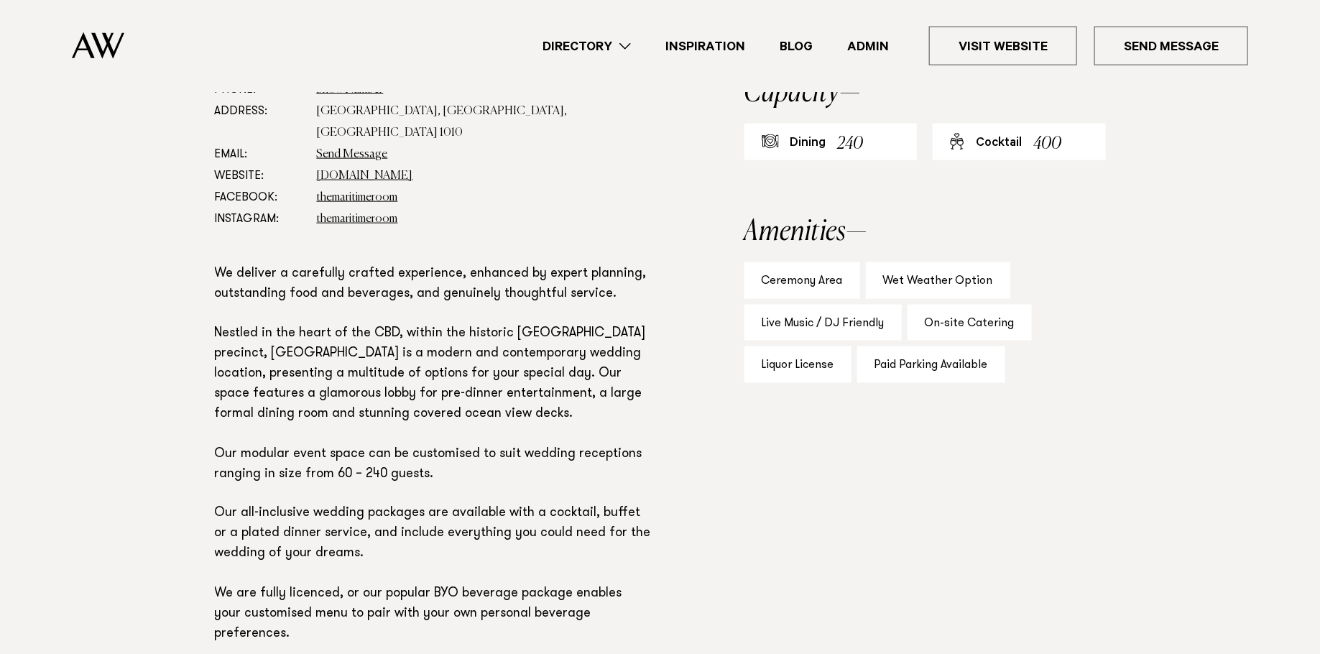
click at [953, 323] on div "On-site Catering" at bounding box center [969, 323] width 124 height 37
